Goal: Information Seeking & Learning: Learn about a topic

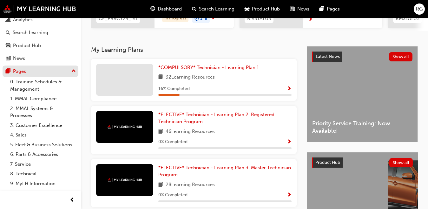
scroll to position [35, 0]
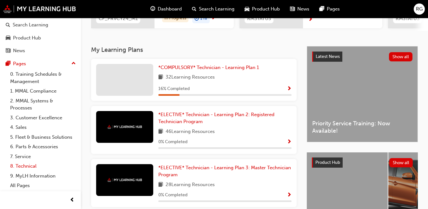
click at [33, 162] on link "8. Technical" at bounding box center [43, 166] width 71 height 10
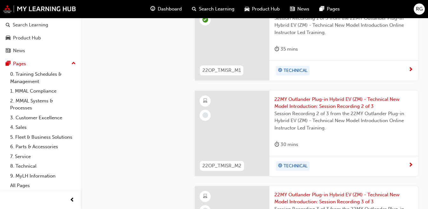
scroll to position [781, 0]
click at [331, 93] on div "22MY Outlander Plug-in Hybrid EV (ZM) - Technical New Model Introduction: Sessi…" at bounding box center [344, 122] width 149 height 65
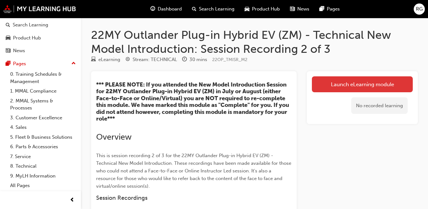
click at [359, 85] on link "Launch eLearning module" at bounding box center [362, 84] width 101 height 16
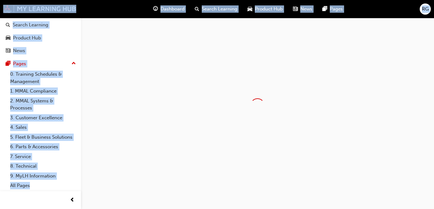
click at [359, 85] on div at bounding box center [257, 105] width 353 height 175
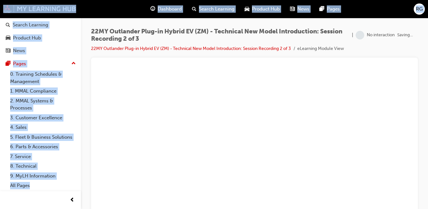
click at [422, 56] on div "22MY Outlander Plug-in Hybrid EV (ZM) - Technical New Model Introduction: Sessi…" at bounding box center [254, 105] width 347 height 175
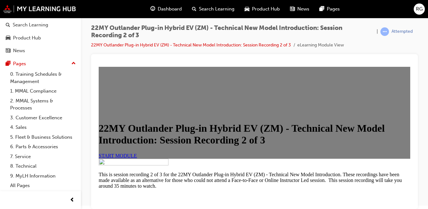
scroll to position [192, 0]
click at [137, 152] on link "START MODULE" at bounding box center [118, 154] width 38 height 5
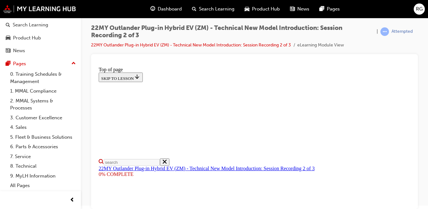
scroll to position [196, 0]
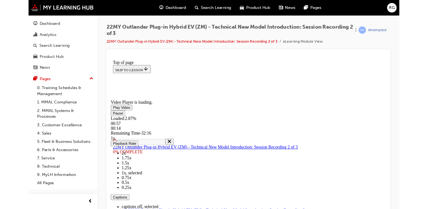
scroll to position [0, 0]
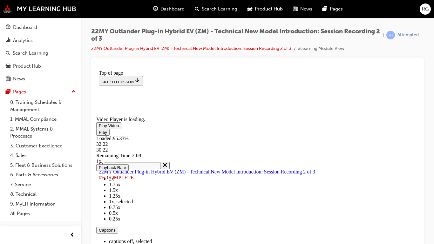
click at [418, 152] on div "Loaded : 95.33% 32:22 30:22" at bounding box center [257, 143] width 322 height 17
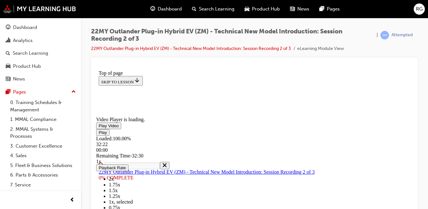
scroll to position [239, 0]
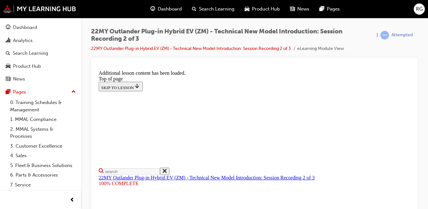
scroll to position [377, 0]
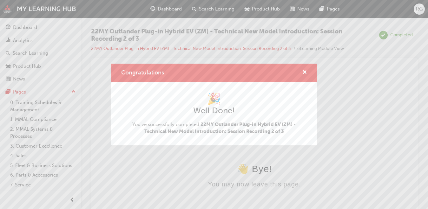
scroll to position [0, 0]
click at [305, 71] on span "cross-icon" at bounding box center [305, 73] width 5 height 6
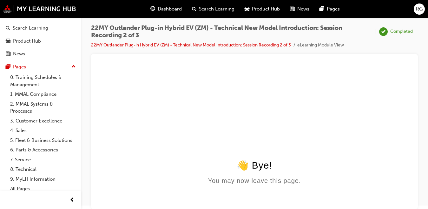
scroll to position [35, 0]
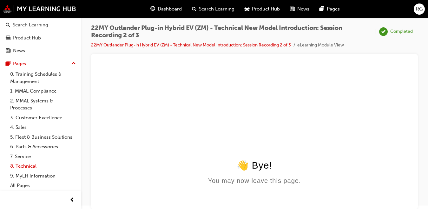
click at [33, 167] on link "8. Technical" at bounding box center [43, 166] width 71 height 10
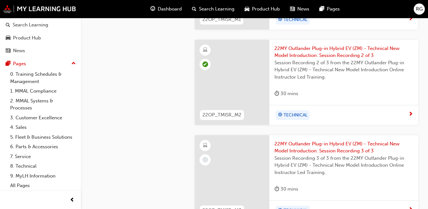
scroll to position [832, 0]
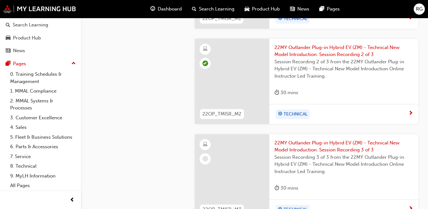
click at [237, 152] on div at bounding box center [232, 176] width 75 height 85
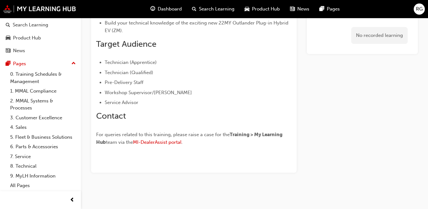
scroll to position [319, 0]
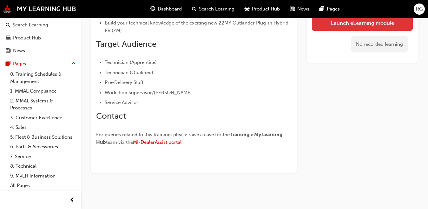
click at [394, 24] on link "Launch eLearning module" at bounding box center [362, 23] width 101 height 16
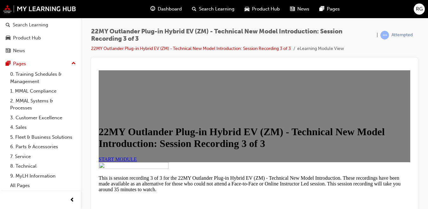
scroll to position [201, 0]
click at [137, 156] on link "START MODULE" at bounding box center [118, 158] width 38 height 5
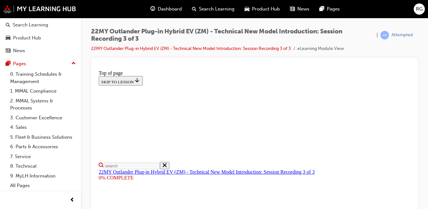
scroll to position [184, 0]
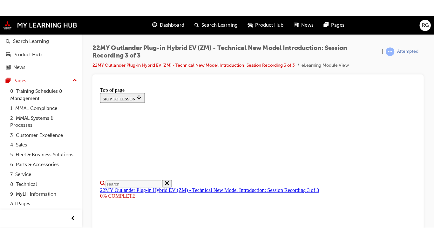
scroll to position [164, 0]
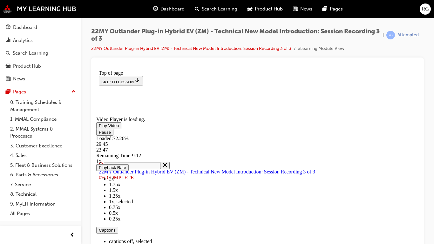
scroll to position [0, 0]
click at [129, 170] on button "Playback Rate" at bounding box center [112, 167] width 32 height 7
click at [114, 181] on span "2x" at bounding box center [111, 178] width 5 height 5
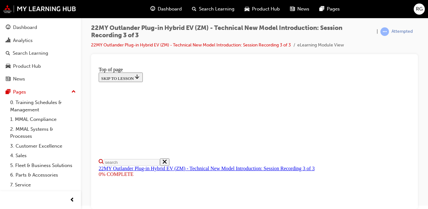
scroll to position [239, 0]
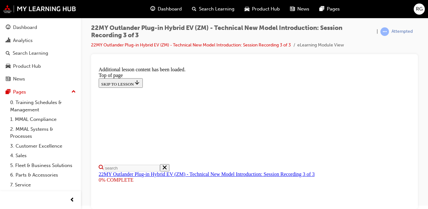
scroll to position [388, 0]
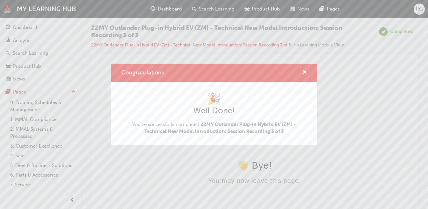
scroll to position [0, 0]
click at [304, 76] on button "Congratulations!" at bounding box center [305, 73] width 5 height 8
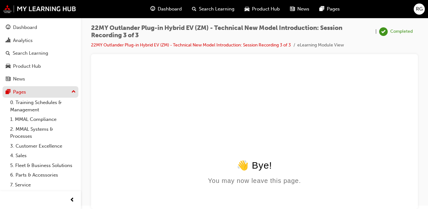
scroll to position [35, 0]
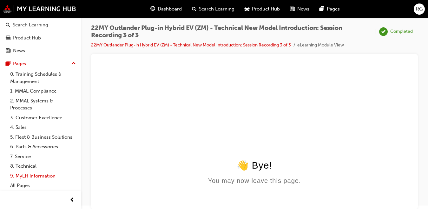
click at [38, 175] on link "9. MyLH Information" at bounding box center [43, 176] width 71 height 10
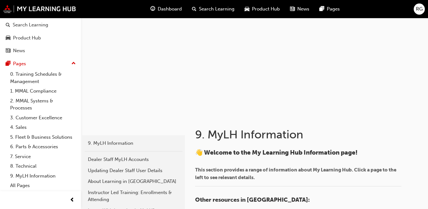
scroll to position [10, 0]
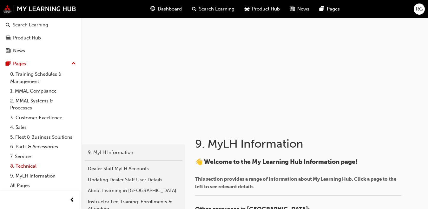
click at [28, 163] on link "8. Technical" at bounding box center [43, 166] width 71 height 10
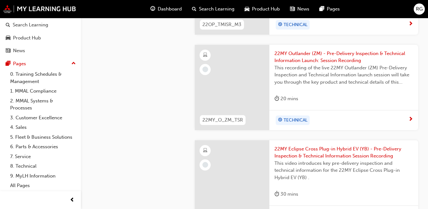
scroll to position [1015, 0]
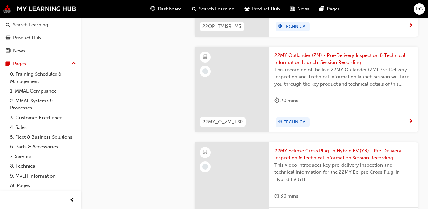
click at [283, 58] on span "22MY Outlander (ZM) - Pre-Delivery Inspection & Technical Information Launch: S…" at bounding box center [344, 59] width 139 height 14
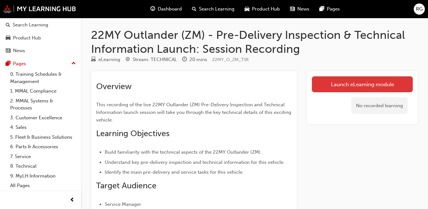
click at [347, 83] on link "Launch eLearning module" at bounding box center [362, 84] width 101 height 16
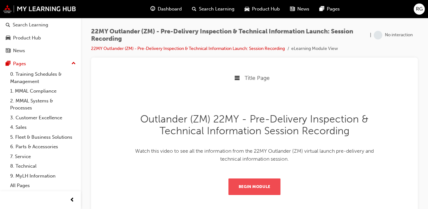
click at [230, 186] on button "Begin Module" at bounding box center [255, 186] width 52 height 17
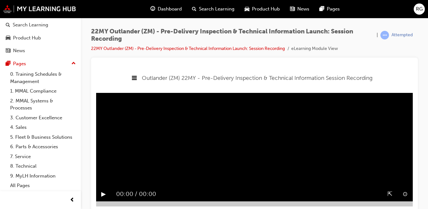
scroll to position [3, 0]
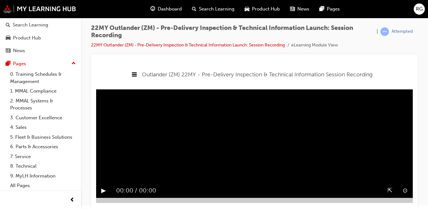
click at [102, 188] on button "▶︎" at bounding box center [103, 190] width 5 height 10
click at [394, 189] on div "⇱" at bounding box center [390, 190] width 15 height 15
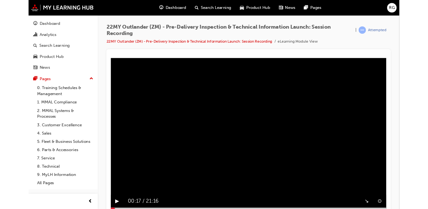
scroll to position [0, 0]
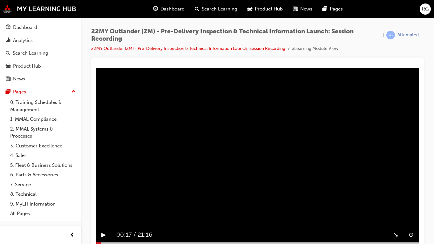
click at [334, 105] on video "Sorry, your browser does not support embedded videos. Download Instead" at bounding box center [257, 154] width 322 height 135
click at [413, 208] on button "⊙" at bounding box center [410, 235] width 5 height 10
click at [413, 208] on button "⊗" at bounding box center [410, 235] width 5 height 10
click at [154, 208] on div at bounding box center [257, 244] width 322 height 5
click at [418, 208] on div at bounding box center [257, 244] width 322 height 5
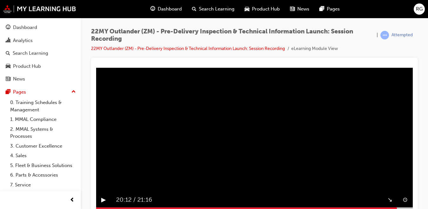
scroll to position [3, 0]
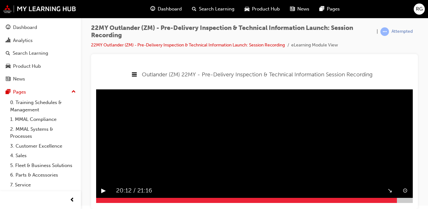
click at [103, 191] on button "▶︎" at bounding box center [103, 190] width 5 height 10
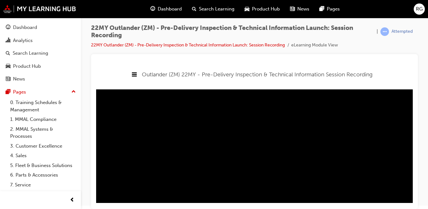
scroll to position [1, 0]
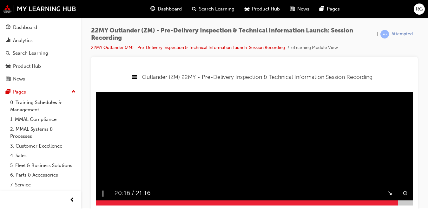
drag, startPoint x: 383, startPoint y: 72, endPoint x: 398, endPoint y: 132, distance: 61.9
click at [398, 133] on video "Sorry, your browser does not support embedded videos. Download Instead" at bounding box center [254, 91] width 317 height 108
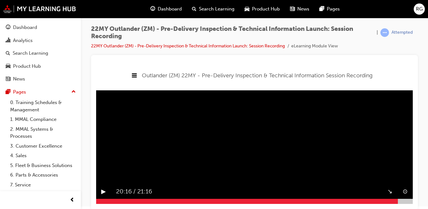
scroll to position [3, 0]
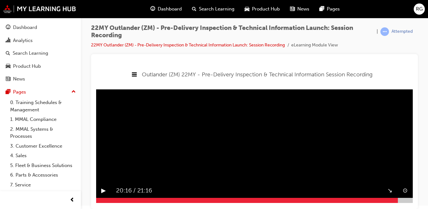
click at [104, 190] on button "▶︎" at bounding box center [103, 190] width 5 height 10
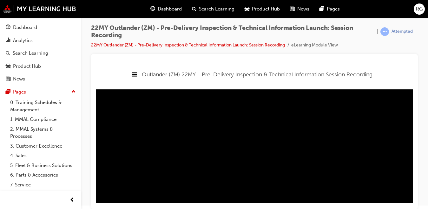
click at [413, 199] on div at bounding box center [254, 131] width 327 height 155
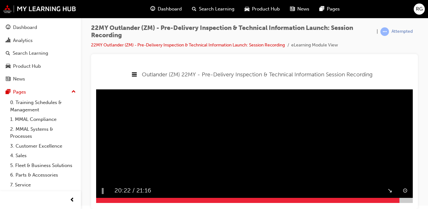
click at [411, 198] on div at bounding box center [254, 199] width 317 height 5
click at [388, 187] on div "↘︎" at bounding box center [390, 190] width 15 height 15
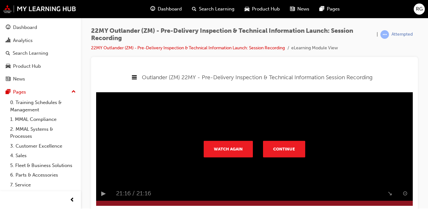
scroll to position [0, 0]
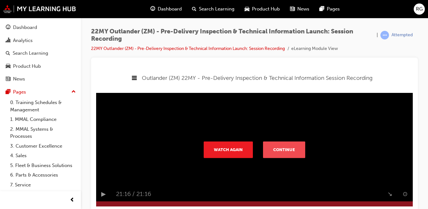
click at [285, 143] on button "Continue" at bounding box center [284, 149] width 42 height 17
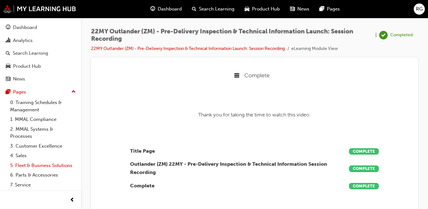
scroll to position [35, 0]
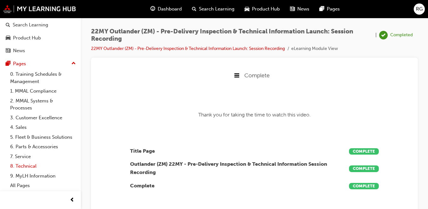
click at [48, 165] on link "8. Technical" at bounding box center [43, 166] width 71 height 10
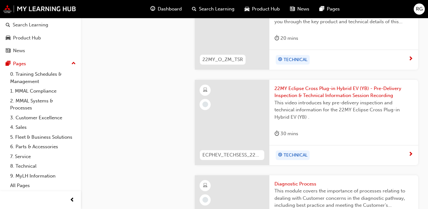
scroll to position [1078, 0]
click at [326, 92] on span "22MY Eclipse Cross Plug-in Hybrid EV (YB) - Pre-Delivery Inspection & Technical…" at bounding box center [344, 91] width 139 height 14
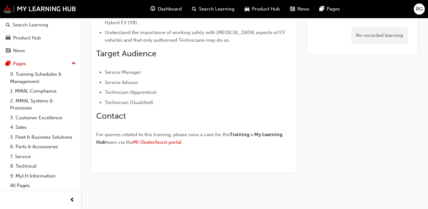
scroll to position [147, 0]
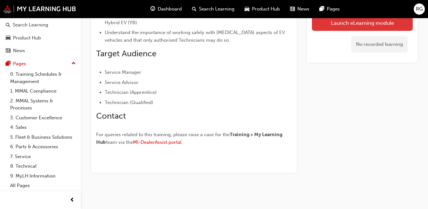
click at [397, 23] on link "Launch eLearning module" at bounding box center [362, 23] width 101 height 16
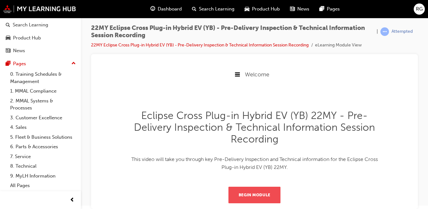
click at [265, 200] on button "Begin Module" at bounding box center [255, 194] width 52 height 17
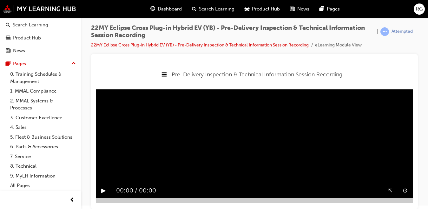
click at [107, 192] on div "▶︎" at bounding box center [103, 190] width 15 height 15
click at [238, 200] on div at bounding box center [254, 199] width 317 height 5
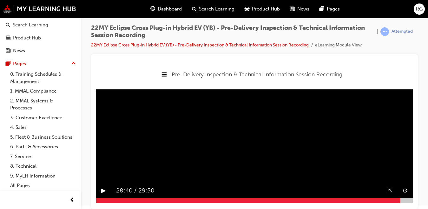
click at [401, 199] on div at bounding box center [254, 199] width 317 height 5
click at [410, 200] on div at bounding box center [254, 199] width 317 height 5
click at [104, 192] on button "▶︎" at bounding box center [103, 190] width 5 height 10
click at [143, 150] on video "Sorry, your browser does not support embedded videos. Download Instead" at bounding box center [254, 143] width 317 height 108
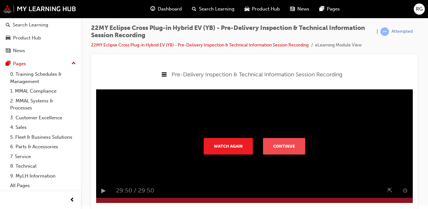
click at [282, 142] on button "Continue" at bounding box center [284, 145] width 42 height 17
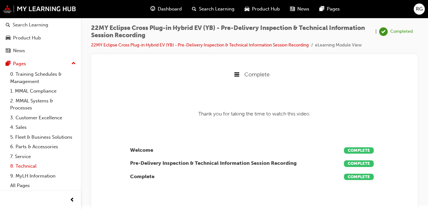
click at [31, 166] on link "8. Technical" at bounding box center [43, 166] width 71 height 10
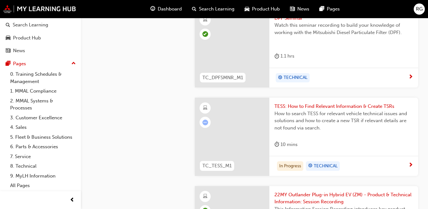
scroll to position [492, 0]
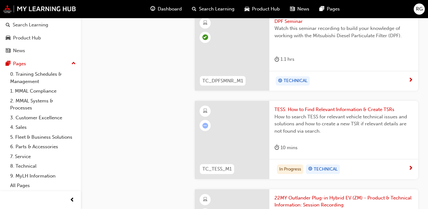
click at [233, 110] on div at bounding box center [232, 140] width 75 height 78
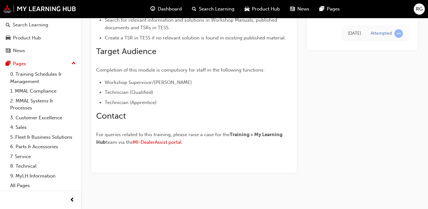
scroll to position [168, 0]
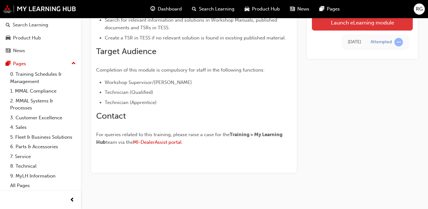
click at [372, 19] on link "Launch eLearning module" at bounding box center [362, 23] width 101 height 16
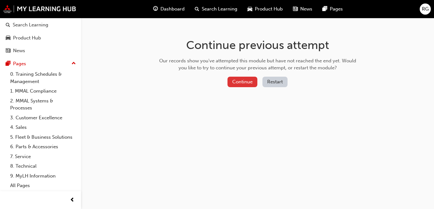
click at [237, 83] on button "Continue" at bounding box center [242, 82] width 30 height 10
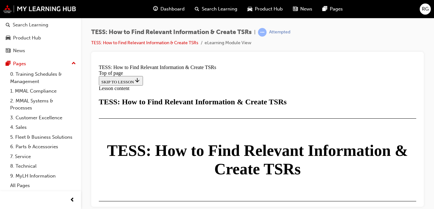
scroll to position [1529, 0]
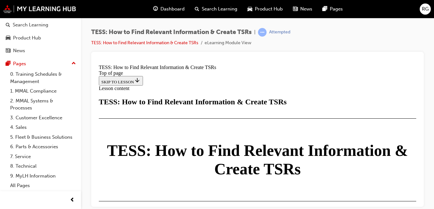
scroll to position [347, 0]
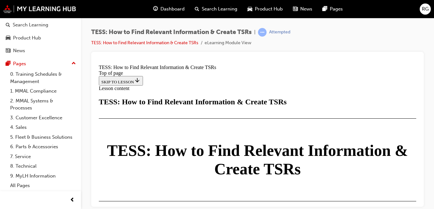
scroll to position [1524, 0]
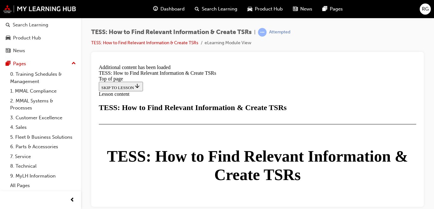
scroll to position [1641, 0]
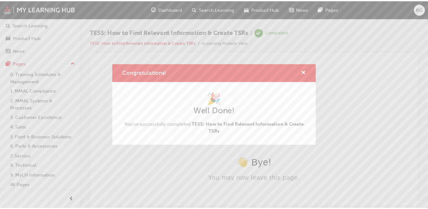
scroll to position [0, 0]
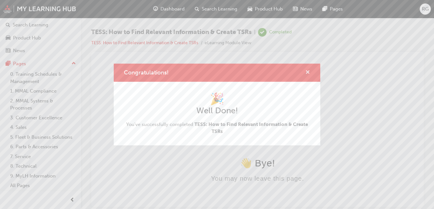
click at [307, 70] on span "cross-icon" at bounding box center [307, 73] width 5 height 6
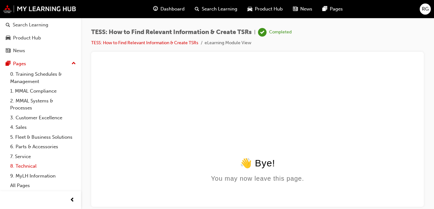
click at [27, 166] on link "8. Technical" at bounding box center [43, 166] width 71 height 10
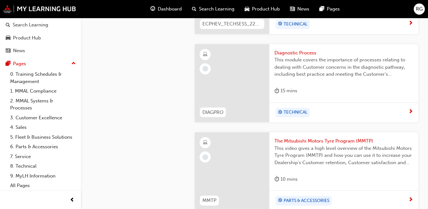
scroll to position [1182, 0]
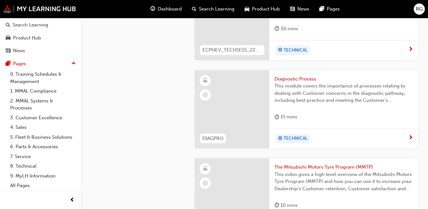
click at [302, 103] on span "This module covers the importance of processes relating to dealing with Custome…" at bounding box center [344, 93] width 139 height 22
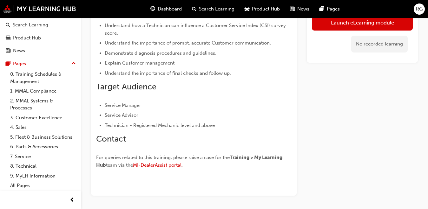
scroll to position [193, 0]
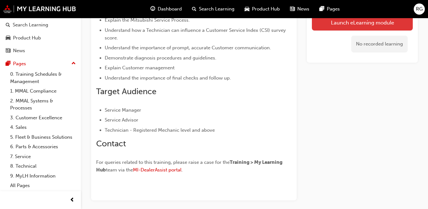
click at [350, 29] on link "Launch eLearning module" at bounding box center [362, 23] width 101 height 16
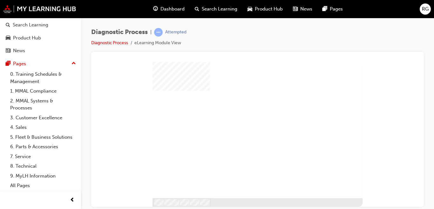
click at [246, 118] on div "play" at bounding box center [246, 118] width 0 height 0
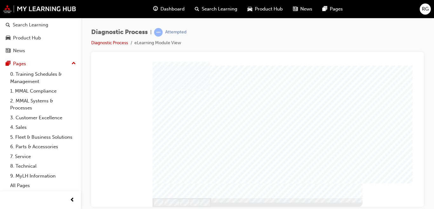
click at [344, 193] on div at bounding box center [257, 130] width 210 height 136
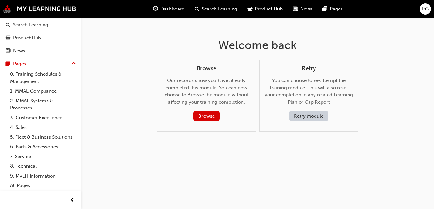
scroll to position [35, 0]
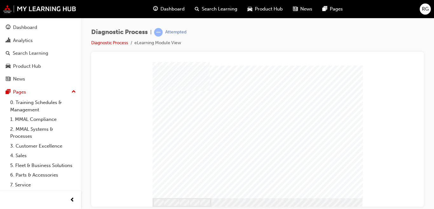
scroll to position [35, 0]
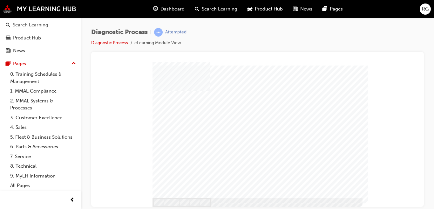
click at [343, 194] on div at bounding box center [257, 130] width 210 height 136
click at [174, 137] on div at bounding box center [257, 134] width 210 height 144
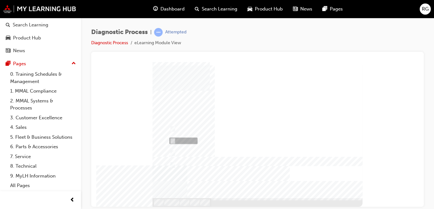
radio input "true"
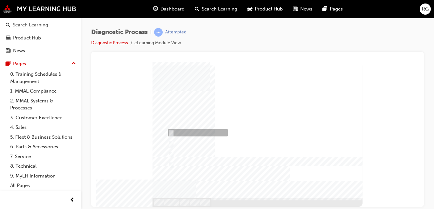
checkbox input "true"
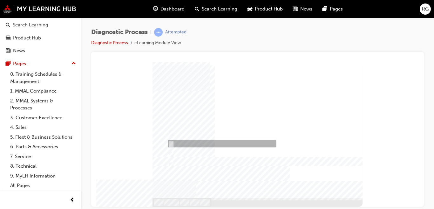
checkbox input "true"
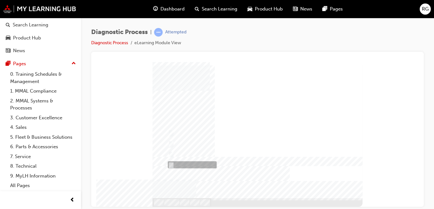
checkbox input "true"
radio input "true"
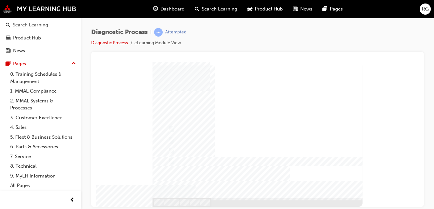
radio input "true"
click at [342, 191] on div at bounding box center [257, 134] width 210 height 144
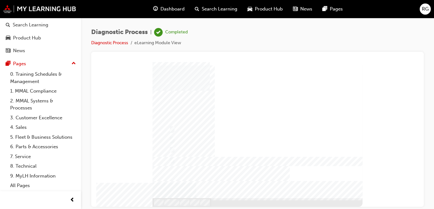
click at [176, 146] on div at bounding box center [257, 134] width 210 height 144
radio input "true"
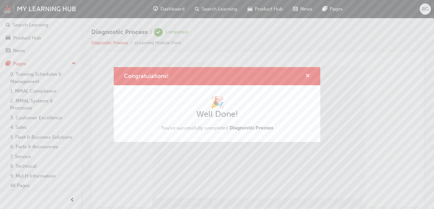
click at [308, 76] on span "cross-icon" at bounding box center [307, 76] width 5 height 6
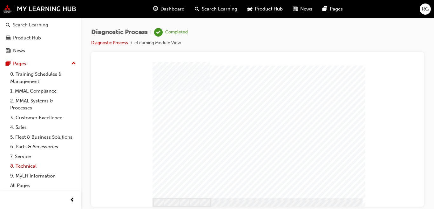
click at [23, 164] on link "8. Technical" at bounding box center [43, 166] width 71 height 10
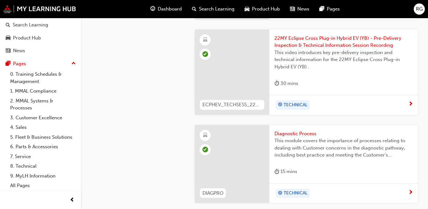
scroll to position [1118, 0]
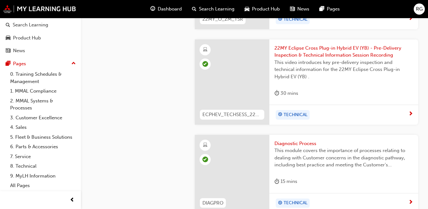
click at [10, 206] on div at bounding box center [40, 200] width 81 height 18
